Goal: Use online tool/utility: Utilize a website feature to perform a specific function

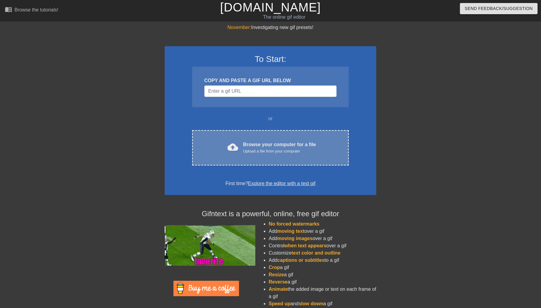
click at [257, 149] on div "Upload a file from your computer" at bounding box center [279, 151] width 73 height 6
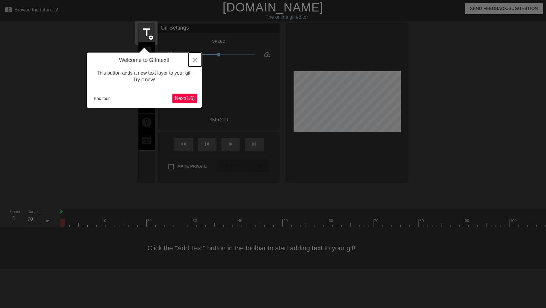
click at [196, 59] on icon "Close" at bounding box center [195, 60] width 4 height 4
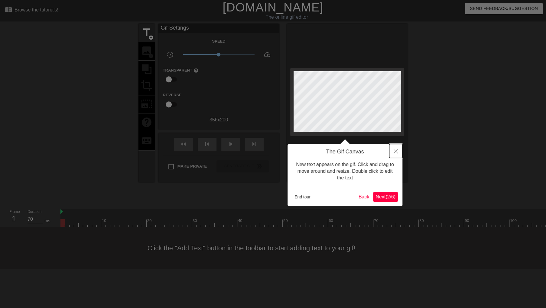
click at [395, 150] on icon "Close" at bounding box center [395, 151] width 4 height 4
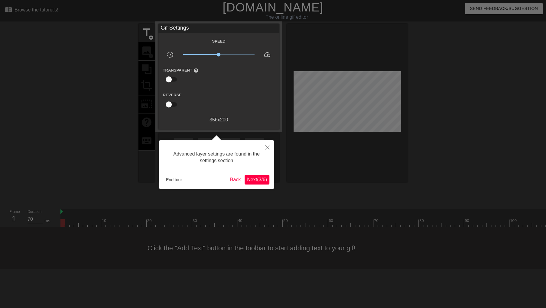
click at [251, 178] on span "Next ( 3 / 6 )" at bounding box center [257, 179] width 20 height 5
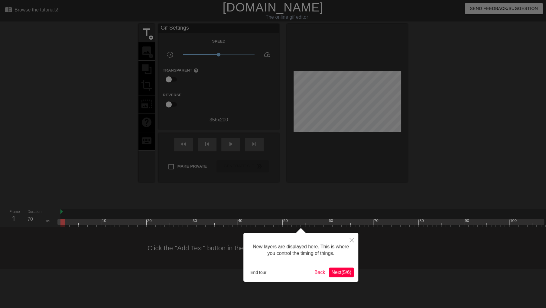
click at [340, 267] on div "New layers are displayed here. This is where you control the timing of things. …" at bounding box center [300, 257] width 115 height 49
click at [340, 270] on span "Next ( 5 / 6 )" at bounding box center [341, 272] width 20 height 5
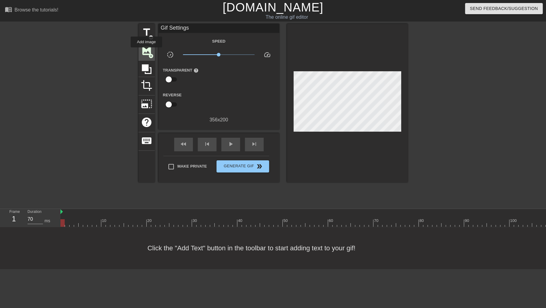
click at [146, 52] on span "image" at bounding box center [146, 50] width 11 height 11
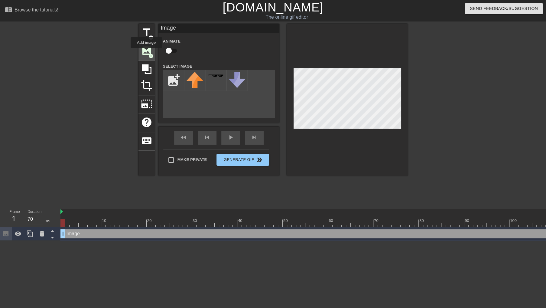
scroll to position [0, 0]
click at [170, 85] on input "file" at bounding box center [173, 80] width 21 height 21
type input "C:\fakepath\tv.png"
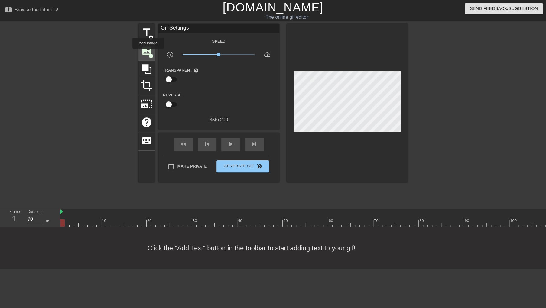
click at [148, 53] on span "add_circle" at bounding box center [150, 55] width 5 height 5
click at [148, 52] on span "image" at bounding box center [146, 50] width 11 height 11
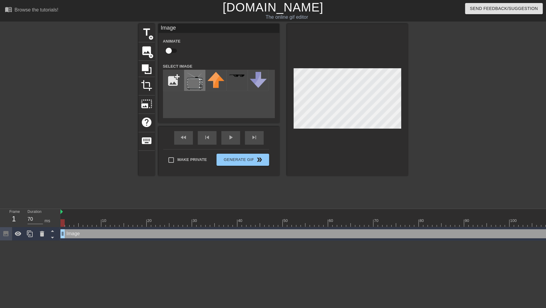
click at [196, 84] on img at bounding box center [194, 81] width 17 height 19
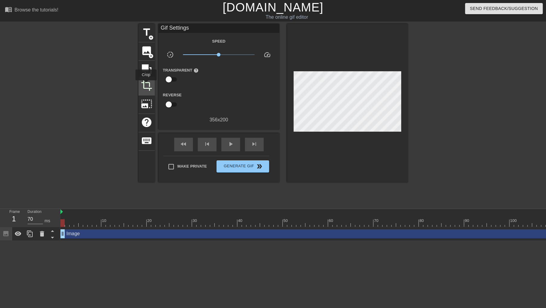
click at [146, 85] on span "crop" at bounding box center [146, 85] width 11 height 11
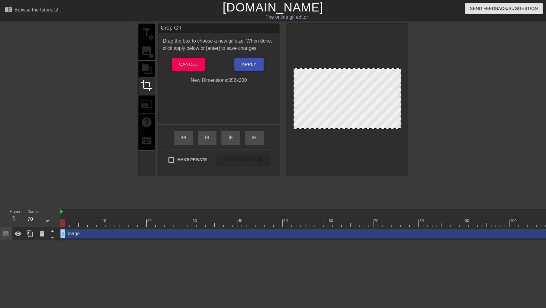
click at [350, 96] on div at bounding box center [347, 98] width 108 height 60
click at [246, 64] on span "Apply" at bounding box center [248, 64] width 15 height 8
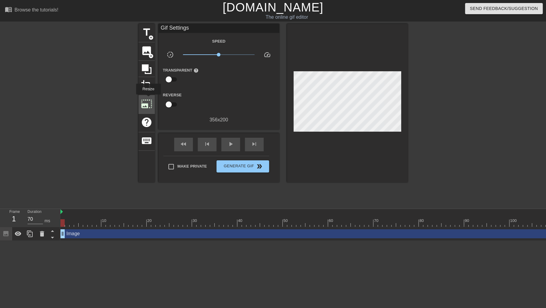
click at [148, 99] on span "photo_size_select_large" at bounding box center [146, 103] width 11 height 11
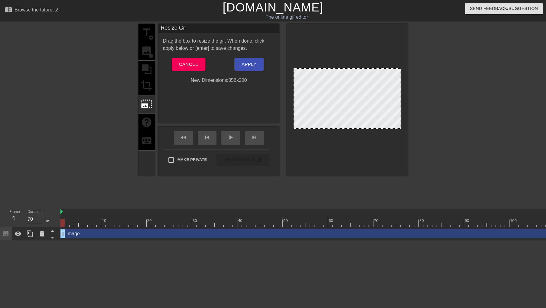
drag, startPoint x: 293, startPoint y: 117, endPoint x: 307, endPoint y: 117, distance: 13.9
click at [307, 117] on div at bounding box center [347, 98] width 108 height 60
drag, startPoint x: 292, startPoint y: 127, endPoint x: 310, endPoint y: 114, distance: 21.3
click at [310, 114] on div at bounding box center [347, 100] width 121 height 152
click at [310, 114] on div at bounding box center [347, 98] width 108 height 60
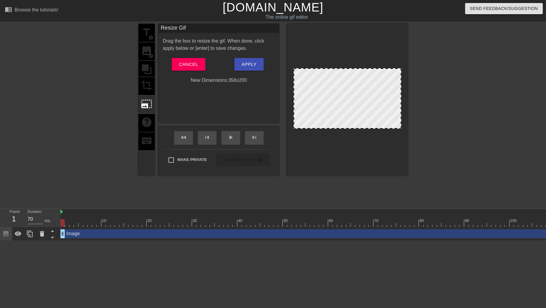
click at [311, 101] on div at bounding box center [347, 98] width 108 height 60
click at [254, 65] on span "Apply" at bounding box center [248, 64] width 15 height 8
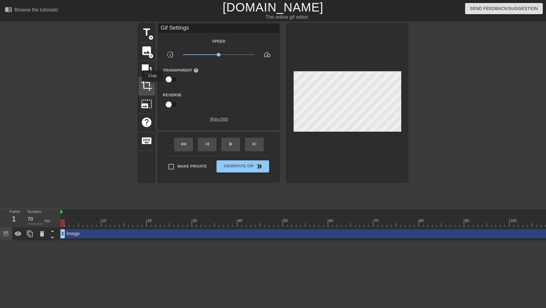
click at [149, 84] on span "crop" at bounding box center [146, 85] width 11 height 11
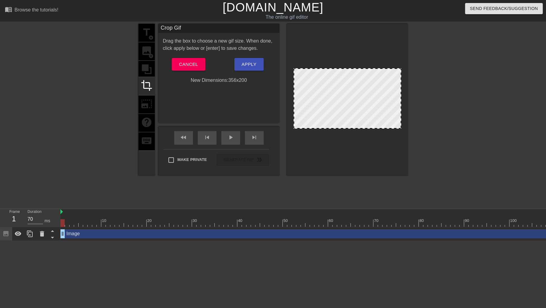
click at [290, 97] on div at bounding box center [347, 100] width 121 height 152
click at [292, 97] on div at bounding box center [347, 100] width 121 height 152
drag, startPoint x: 293, startPoint y: 97, endPoint x: 319, endPoint y: 87, distance: 27.5
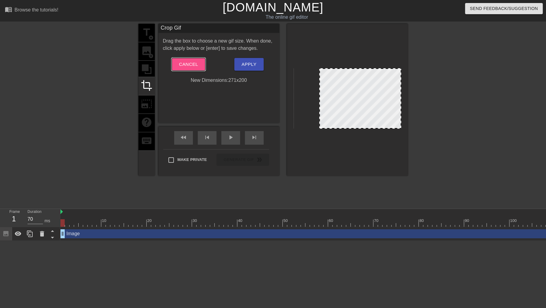
click at [192, 62] on span "Cancel" at bounding box center [188, 64] width 19 height 8
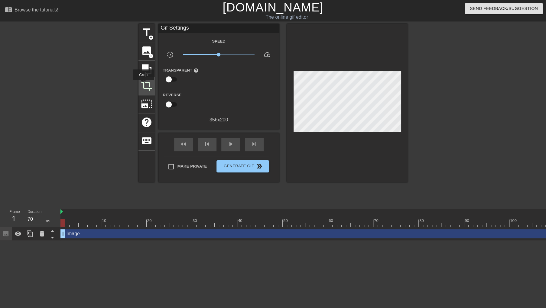
click at [143, 85] on span "crop" at bounding box center [146, 85] width 11 height 11
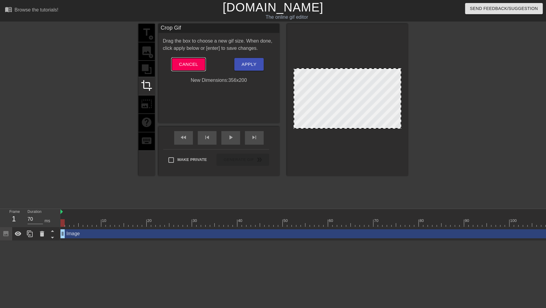
click at [180, 65] on span "Cancel" at bounding box center [188, 64] width 19 height 8
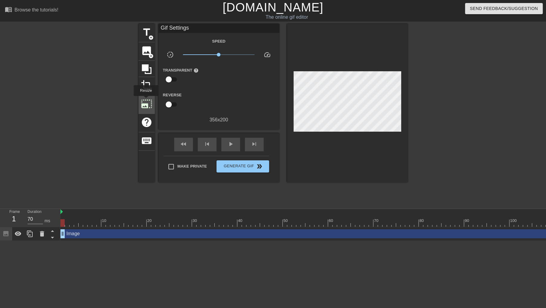
click at [145, 100] on span "photo_size_select_large" at bounding box center [146, 103] width 11 height 11
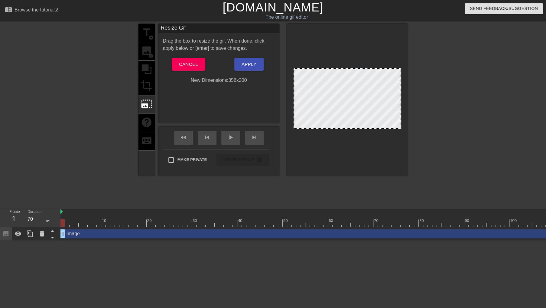
drag, startPoint x: 399, startPoint y: 72, endPoint x: 408, endPoint y: 74, distance: 8.9
click at [408, 74] on div "title add_circle image add_circle crop photo_size_select_large help keyboard Re…" at bounding box center [273, 114] width 546 height 181
click at [186, 62] on span "Cancel" at bounding box center [188, 64] width 19 height 8
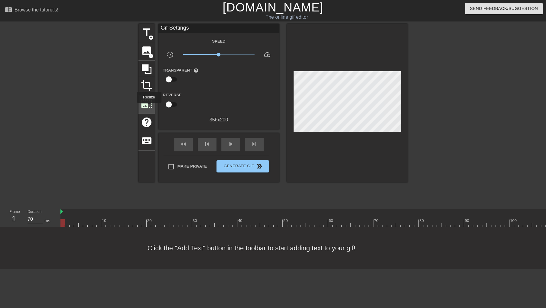
click at [148, 107] on span "photo_size_select_large" at bounding box center [146, 103] width 11 height 11
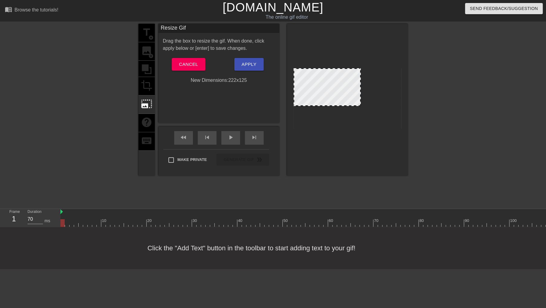
drag, startPoint x: 399, startPoint y: 70, endPoint x: 358, endPoint y: 98, distance: 49.6
click at [362, 94] on div at bounding box center [347, 98] width 108 height 60
click at [250, 63] on span "Apply" at bounding box center [248, 64] width 15 height 8
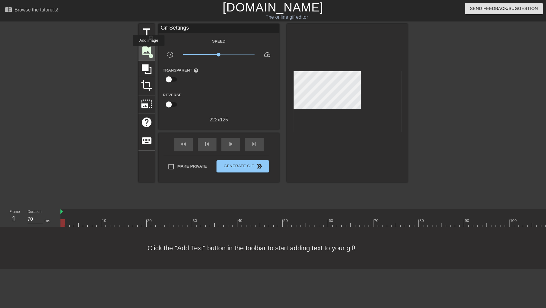
click at [150, 51] on span "image" at bounding box center [146, 50] width 11 height 11
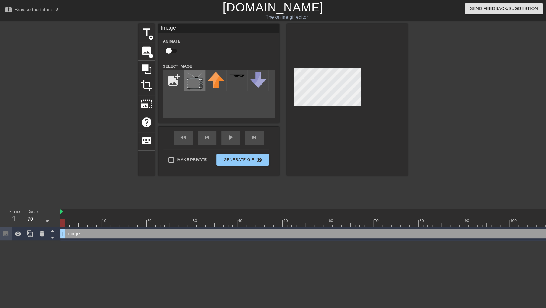
click at [197, 86] on img at bounding box center [194, 81] width 17 height 19
click at [144, 81] on span "crop" at bounding box center [146, 85] width 11 height 11
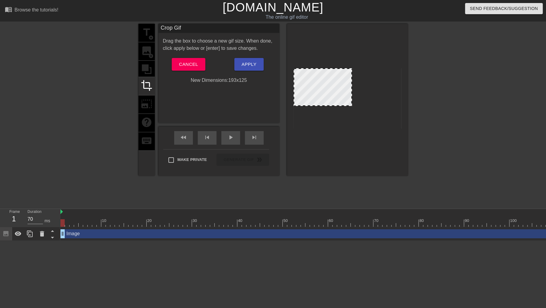
drag, startPoint x: 360, startPoint y: 91, endPoint x: 352, endPoint y: 90, distance: 8.5
click at [352, 90] on div at bounding box center [351, 87] width 3 height 37
drag, startPoint x: 350, startPoint y: 90, endPoint x: 353, endPoint y: 92, distance: 3.3
drag, startPoint x: 294, startPoint y: 93, endPoint x: 301, endPoint y: 92, distance: 7.3
click at [246, 63] on span "Apply" at bounding box center [248, 64] width 15 height 8
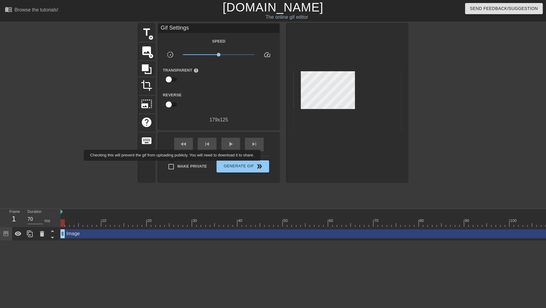
click at [173, 165] on input "Make Private" at bounding box center [171, 166] width 13 height 13
click at [172, 162] on input "Make Private" at bounding box center [171, 166] width 13 height 13
checkbox input "false"
click at [228, 166] on span "Generate Gif double_arrow" at bounding box center [242, 166] width 47 height 7
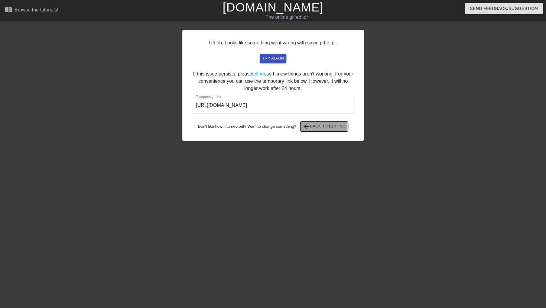
click at [309, 124] on span "arrow_back" at bounding box center [305, 126] width 7 height 7
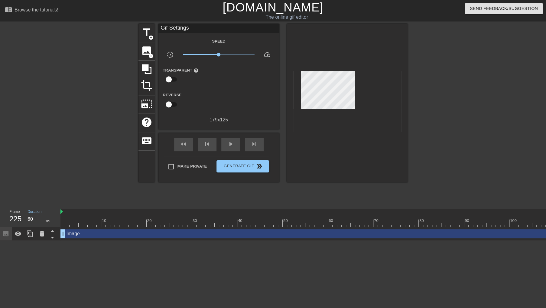
click at [37, 217] on input "60" at bounding box center [34, 219] width 15 height 10
click at [40, 217] on input "61" at bounding box center [34, 219] width 15 height 10
click at [40, 219] on input "60" at bounding box center [34, 219] width 15 height 10
click at [40, 219] on input "59" at bounding box center [34, 219] width 15 height 10
click at [40, 219] on input "58" at bounding box center [34, 219] width 15 height 10
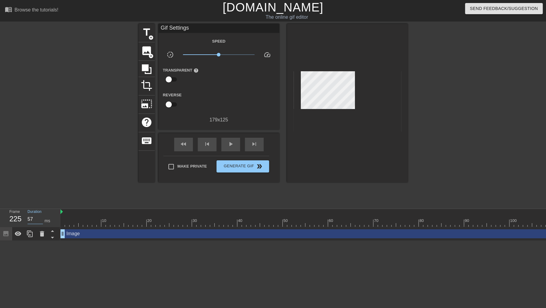
click at [40, 219] on input "57" at bounding box center [34, 219] width 15 height 10
click at [40, 219] on input "45" at bounding box center [34, 219] width 15 height 10
click at [40, 219] on input "2" at bounding box center [34, 219] width 15 height 10
click at [41, 217] on input "54" at bounding box center [34, 219] width 15 height 10
click at [40, 217] on input "55" at bounding box center [34, 219] width 15 height 10
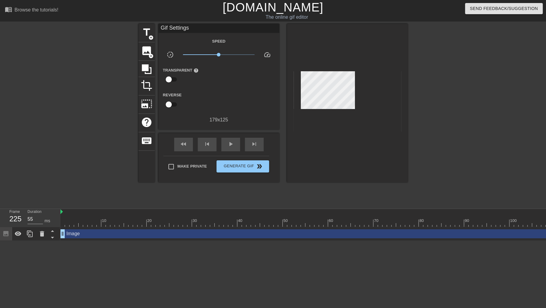
click at [22, 217] on div "Frame 225" at bounding box center [14, 218] width 18 height 18
click at [16, 217] on div "225" at bounding box center [13, 219] width 9 height 11
drag, startPoint x: 152, startPoint y: 221, endPoint x: 545, endPoint y: 239, distance: 393.4
click at [540, 239] on div "10 20 30 40 50 60 70 80 90 100 110 120 130 140 150 160" at bounding box center [302, 225] width 485 height 32
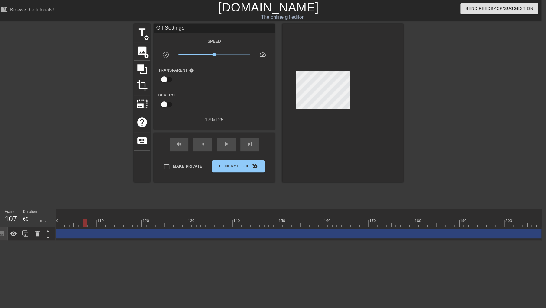
scroll to position [0, 464]
drag, startPoint x: 75, startPoint y: 223, endPoint x: 221, endPoint y: 288, distance: 159.5
click at [221, 241] on html "menu_book Browse the tutorials! [DOMAIN_NAME] The online gif editor Send Feedba…" at bounding box center [268, 120] width 546 height 241
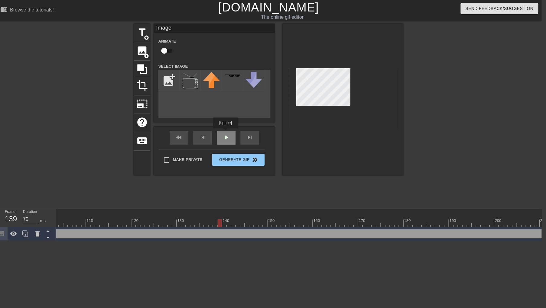
click at [225, 133] on div "fast_rewind skip_previous play_arrow skip_next" at bounding box center [214, 138] width 98 height 23
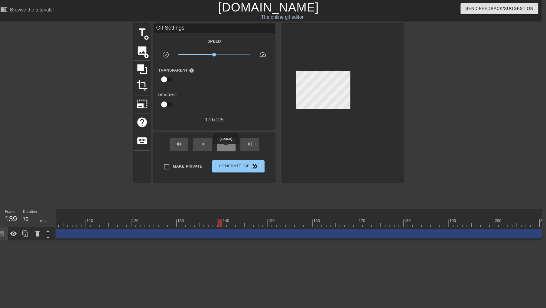
click at [225, 148] on div "play_arrow" at bounding box center [226, 145] width 19 height 14
type input "60"
click at [225, 147] on span "pause" at bounding box center [225, 143] width 7 height 7
click at [164, 79] on input "checkbox" at bounding box center [164, 79] width 34 height 11
checkbox input "true"
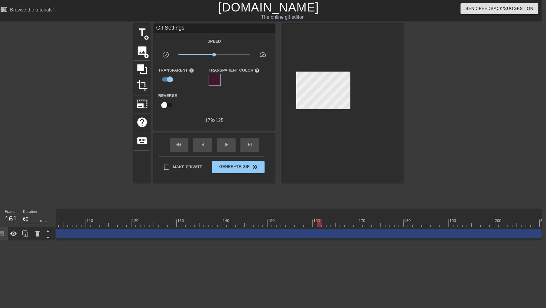
click at [215, 81] on div at bounding box center [214, 80] width 12 height 12
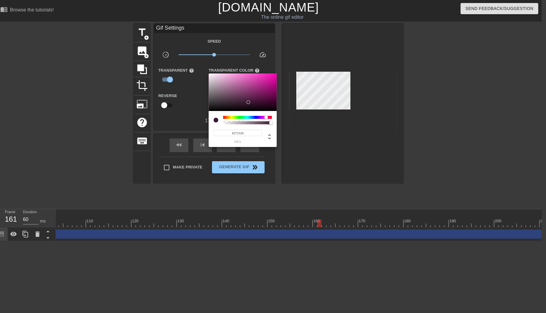
type input "#000000"
drag, startPoint x: 218, startPoint y: 101, endPoint x: 193, endPoint y: 129, distance: 37.2
click at [193, 129] on div "#000000 hex" at bounding box center [273, 156] width 546 height 313
click at [291, 143] on div at bounding box center [273, 156] width 546 height 313
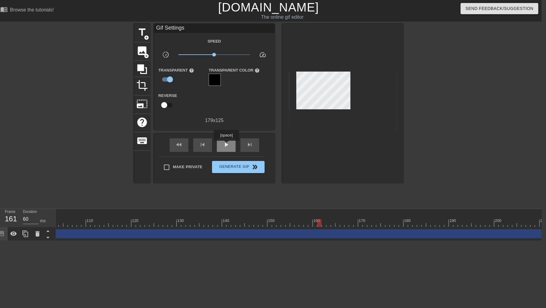
click at [226, 145] on span "play_arrow" at bounding box center [225, 144] width 7 height 7
click at [226, 145] on span "pause" at bounding box center [225, 144] width 7 height 7
drag, startPoint x: 213, startPoint y: 53, endPoint x: 265, endPoint y: 52, distance: 51.7
click at [265, 52] on div "slow_motion_video x10.0 speed" at bounding box center [214, 55] width 121 height 9
click at [221, 134] on div "fast_rewind skip_previous play_arrow skip_next" at bounding box center [214, 145] width 98 height 23
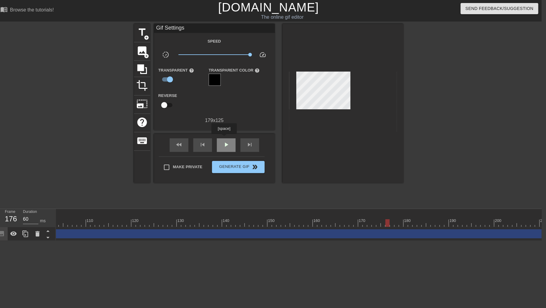
click at [225, 141] on span "play_arrow" at bounding box center [225, 144] width 7 height 7
type input "70"
click at [225, 141] on span "pause" at bounding box center [225, 144] width 7 height 7
click at [143, 68] on icon at bounding box center [142, 69] width 10 height 10
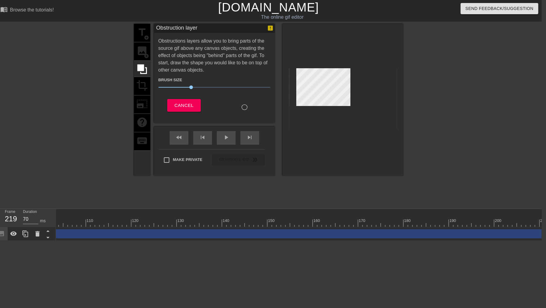
click at [283, 100] on div at bounding box center [342, 100] width 121 height 152
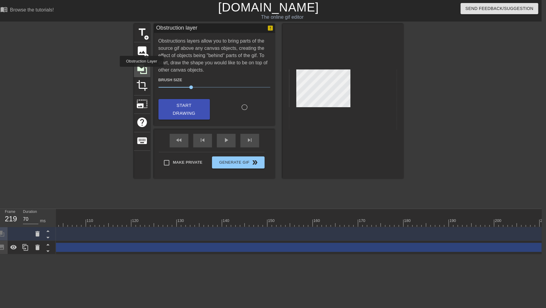
click at [141, 71] on icon at bounding box center [141, 68] width 11 height 11
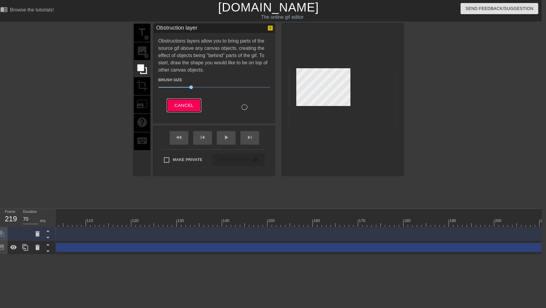
click at [180, 108] on span "Cancel" at bounding box center [183, 105] width 19 height 8
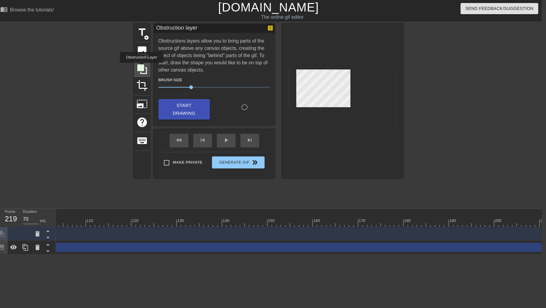
click at [141, 66] on icon at bounding box center [142, 69] width 10 height 10
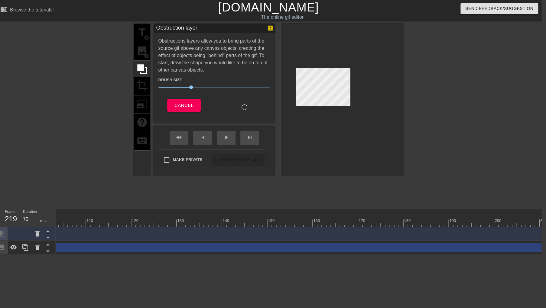
click at [144, 89] on div "title add_circle image add_circle crop photo_size_select_large help keyboard" at bounding box center [142, 100] width 16 height 152
click at [171, 109] on button "Cancel" at bounding box center [184, 105] width 34 height 13
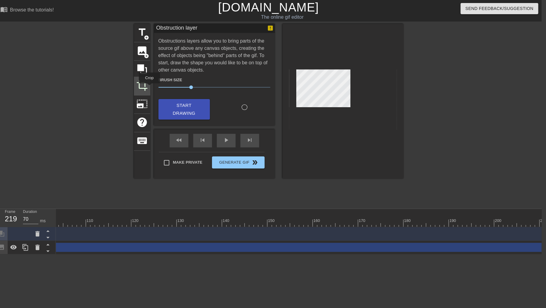
click at [149, 88] on div "crop" at bounding box center [142, 86] width 16 height 18
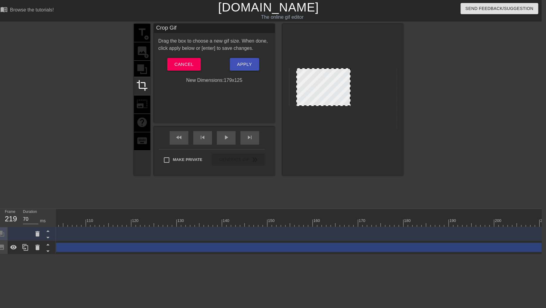
click at [145, 68] on div "title add_circle image add_circle crop photo_size_select_large help keyboard" at bounding box center [142, 100] width 16 height 152
click at [176, 66] on span "Cancel" at bounding box center [183, 64] width 19 height 8
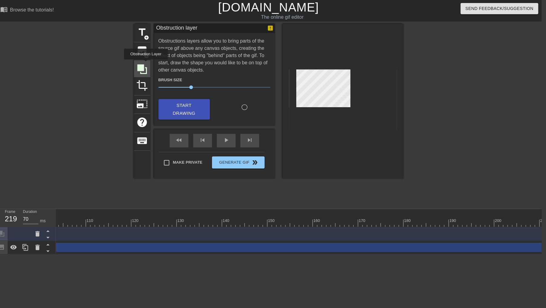
click at [146, 64] on icon at bounding box center [141, 68] width 11 height 11
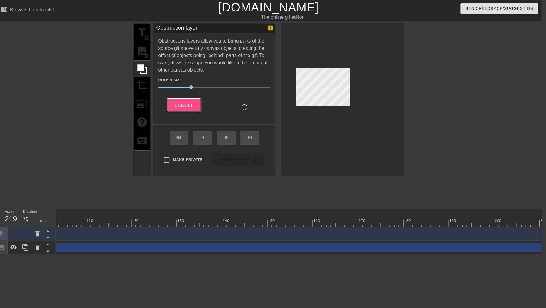
click at [189, 106] on span "Cancel" at bounding box center [183, 105] width 19 height 8
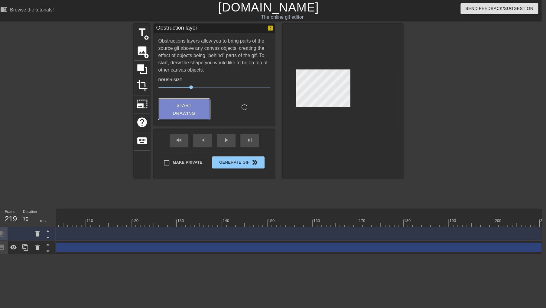
click at [193, 107] on span "Start Drawing" at bounding box center [184, 109] width 37 height 16
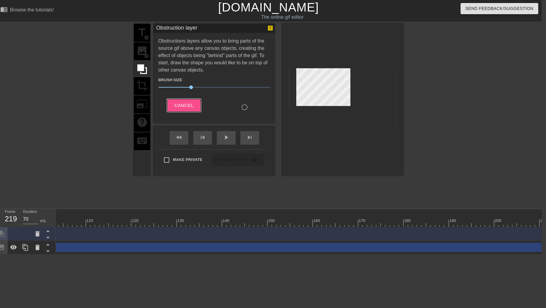
click at [174, 106] on span "Cancel" at bounding box center [183, 105] width 19 height 8
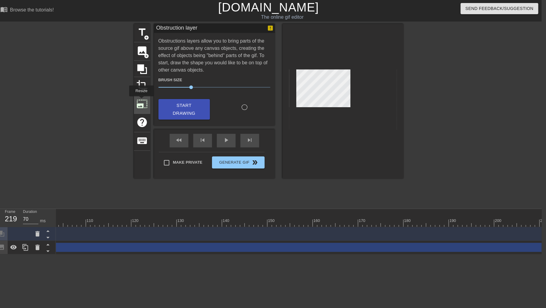
click at [141, 101] on span "photo_size_select_large" at bounding box center [141, 103] width 11 height 11
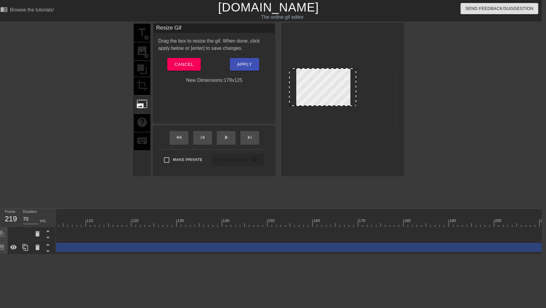
click at [319, 124] on div at bounding box center [343, 98] width 108 height 60
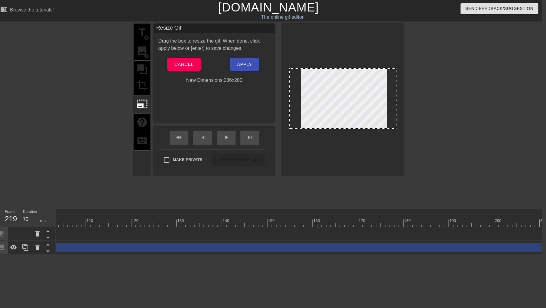
drag, startPoint x: 317, startPoint y: 106, endPoint x: 323, endPoint y: 188, distance: 82.4
click at [323, 188] on div "title add_circle image add_circle crop photo_size_select_large help keyboard Re…" at bounding box center [268, 114] width 269 height 181
click at [247, 66] on span "Apply" at bounding box center [244, 64] width 15 height 8
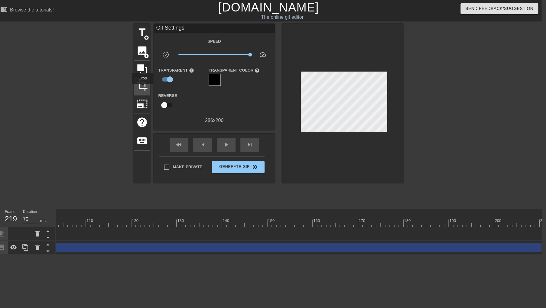
click at [143, 88] on span "crop" at bounding box center [141, 85] width 11 height 11
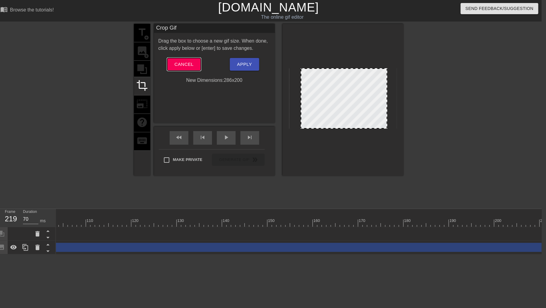
click at [185, 66] on span "Cancel" at bounding box center [183, 64] width 19 height 8
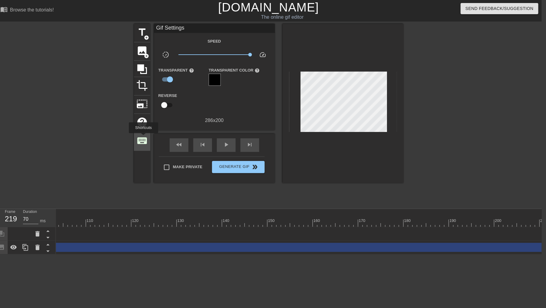
click at [143, 137] on span "keyboard" at bounding box center [141, 140] width 11 height 11
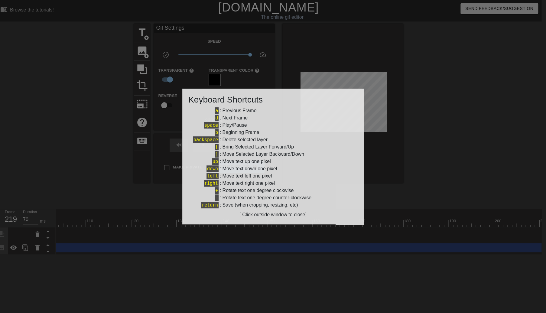
click at [140, 134] on div at bounding box center [273, 156] width 546 height 313
